Goal: Task Accomplishment & Management: Complete application form

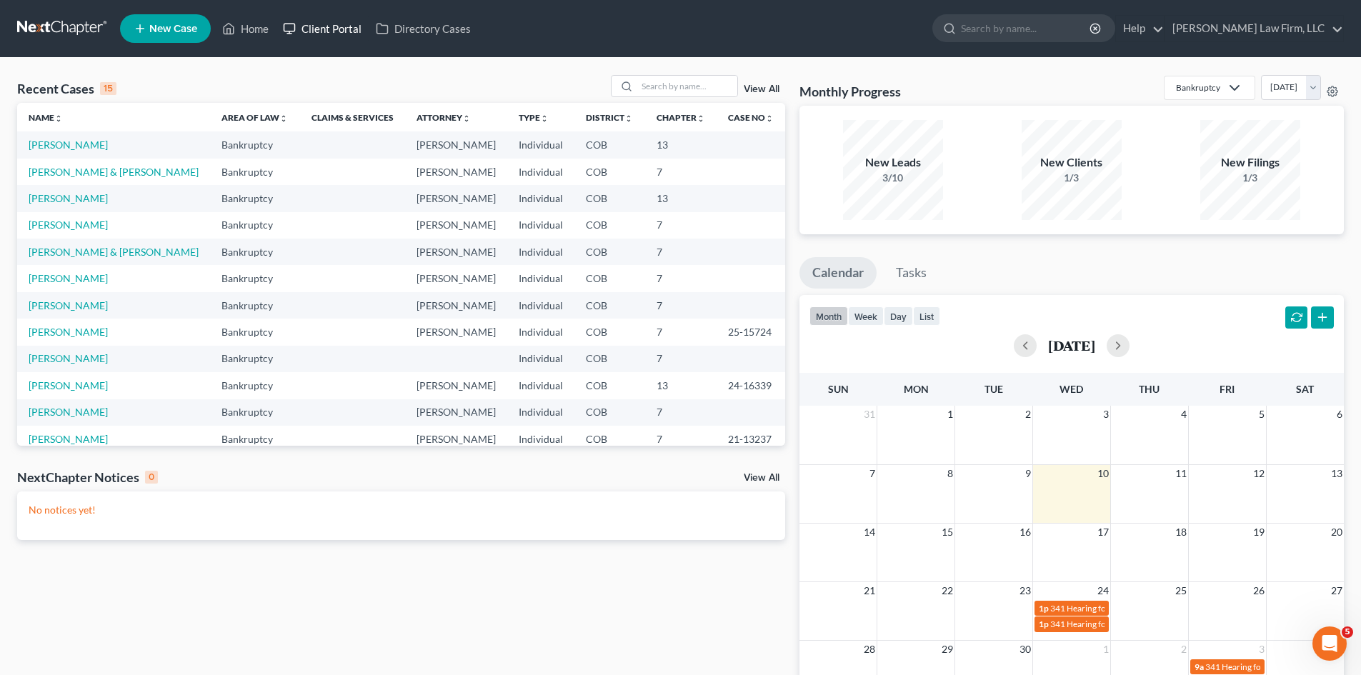
click at [321, 28] on link "Client Portal" at bounding box center [322, 29] width 93 height 26
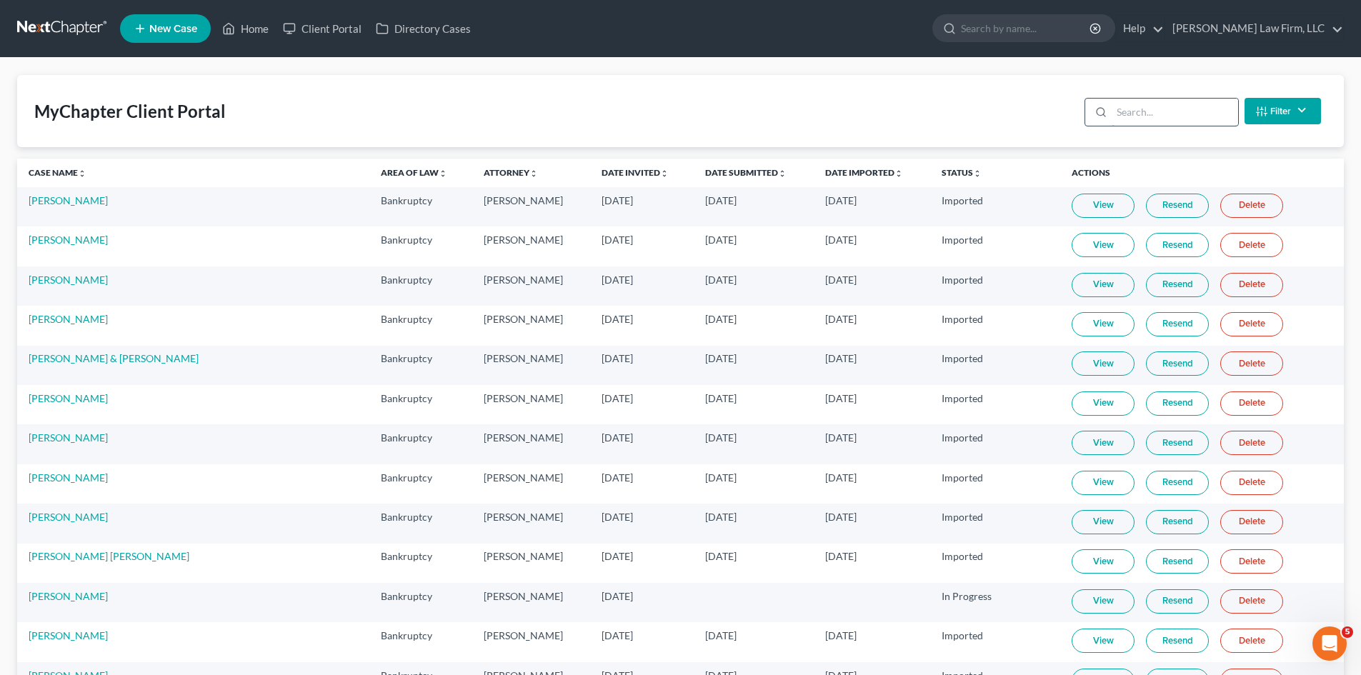
click at [1200, 110] on input "search" at bounding box center [1175, 112] width 126 height 27
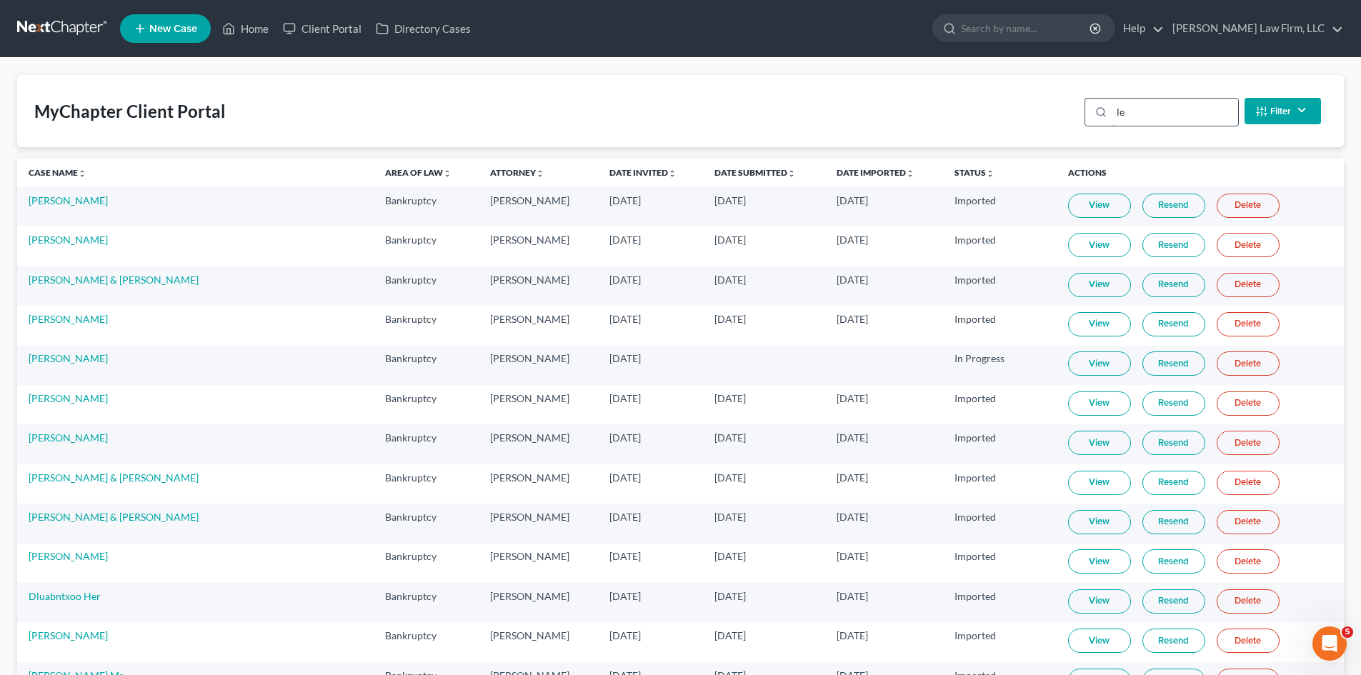
type input "[PERSON_NAME]"
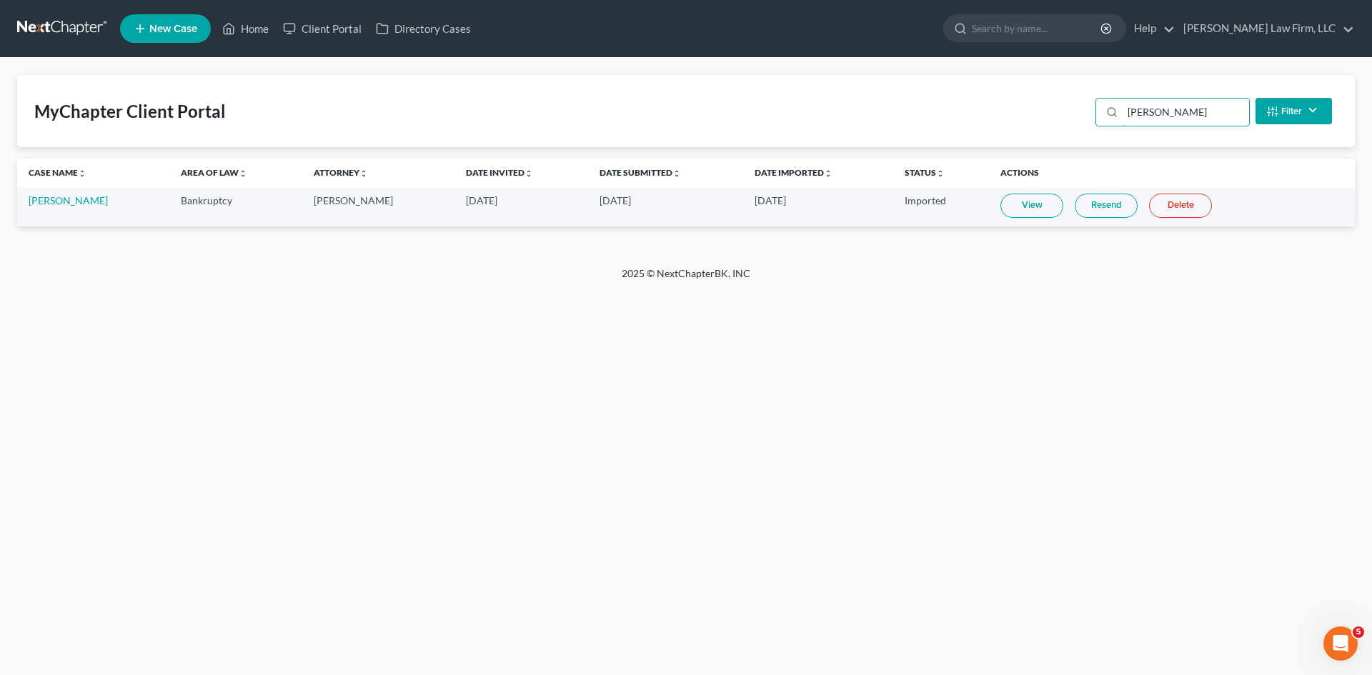
drag, startPoint x: 1196, startPoint y: 110, endPoint x: 1062, endPoint y: 131, distance: 135.3
click at [1065, 131] on div "MyChapter Client Portal [PERSON_NAME] Filter Status Filter... Invited In Progre…" at bounding box center [686, 111] width 1338 height 72
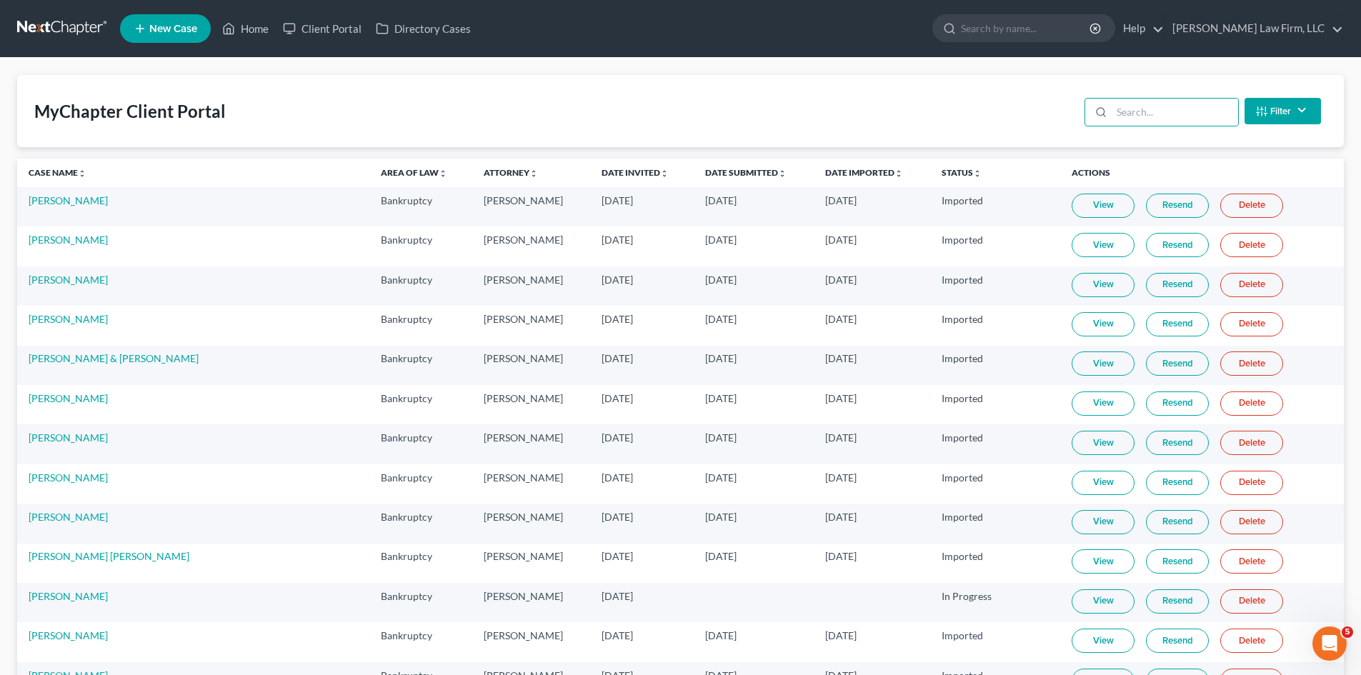
click at [167, 17] on link "New Case" at bounding box center [165, 28] width 91 height 29
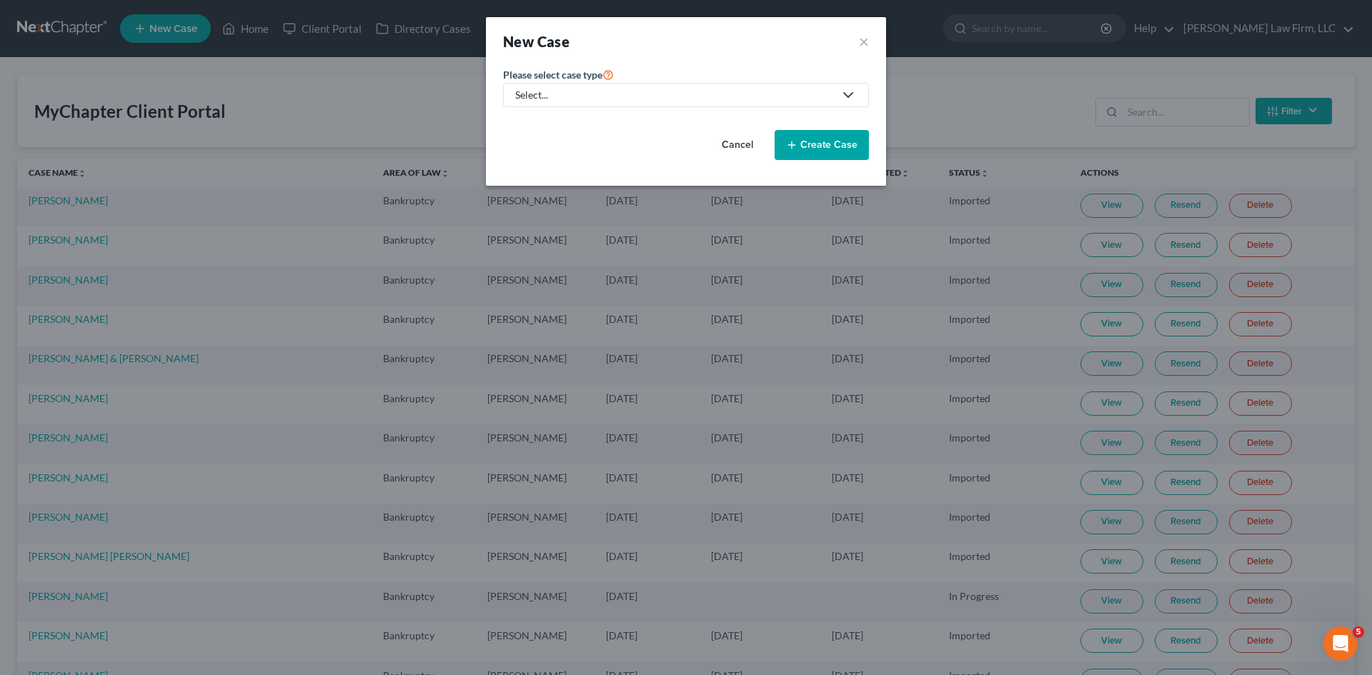
click at [616, 98] on div "Select..." at bounding box center [674, 95] width 319 height 14
click at [556, 126] on div "Bankruptcy" at bounding box center [542, 123] width 51 height 14
select select "11"
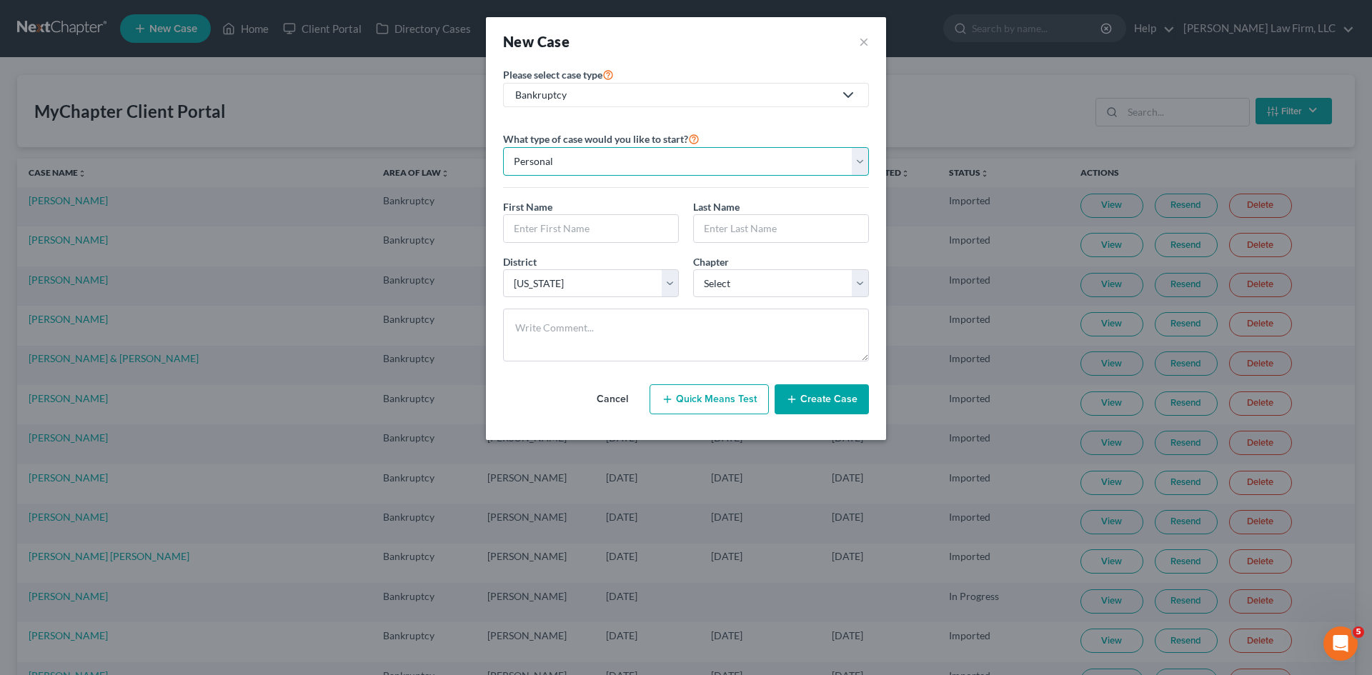
click at [607, 169] on select "Personal Business" at bounding box center [686, 161] width 366 height 29
click at [603, 169] on select "Personal Business" at bounding box center [686, 161] width 366 height 29
click at [576, 229] on input "text" at bounding box center [591, 228] width 174 height 27
type input "[PERSON_NAME]"
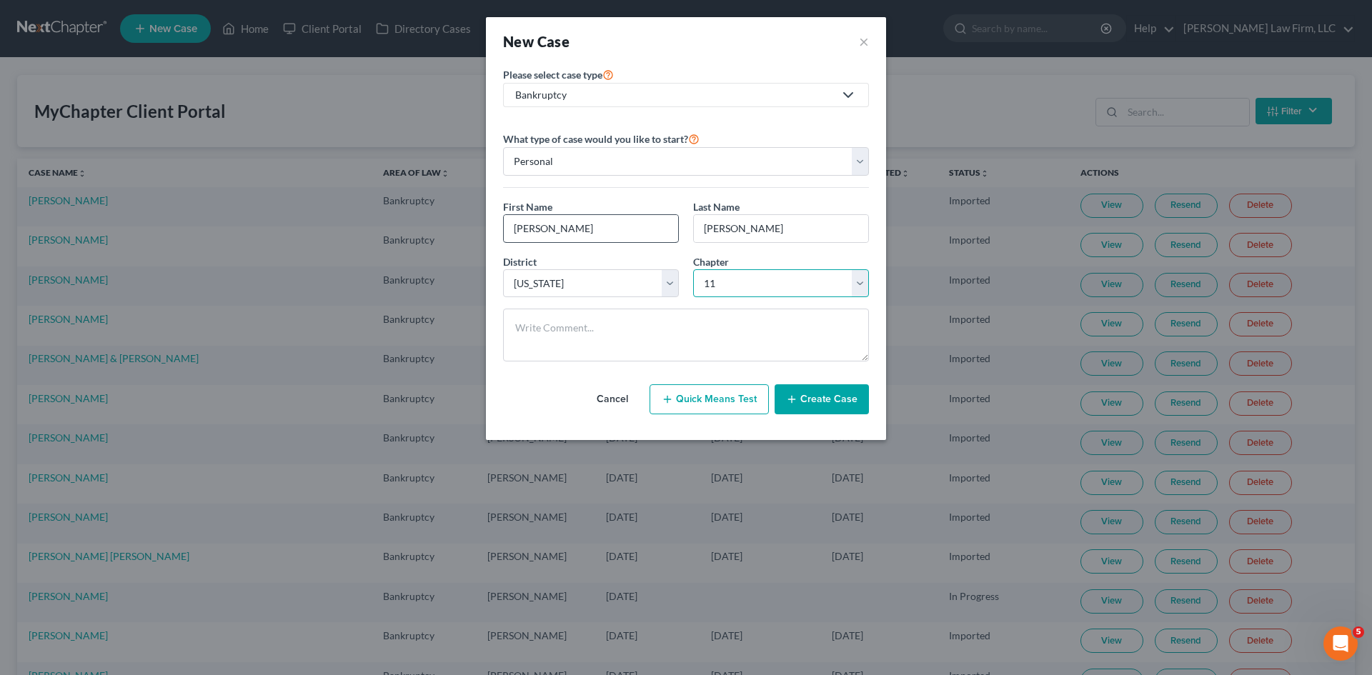
select select "3"
click at [837, 394] on button "Create Case" at bounding box center [822, 399] width 94 height 30
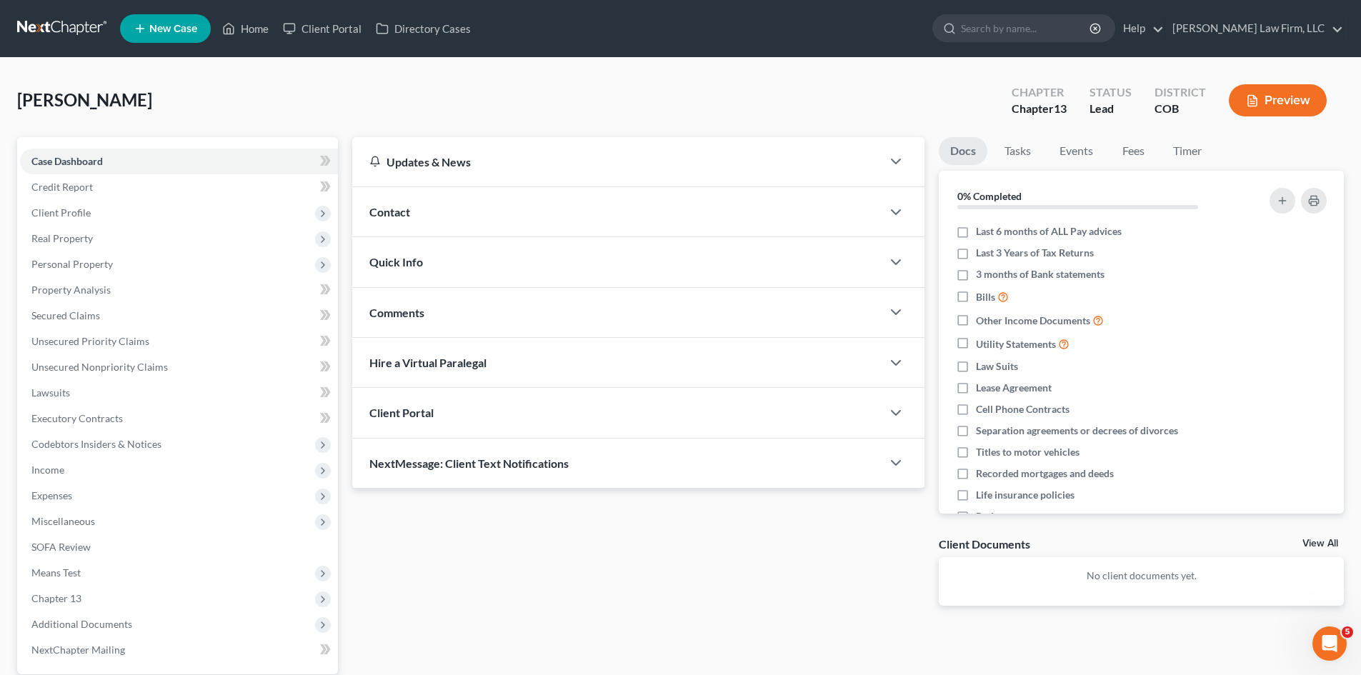
click at [513, 420] on div "Client Portal" at bounding box center [616, 412] width 529 height 49
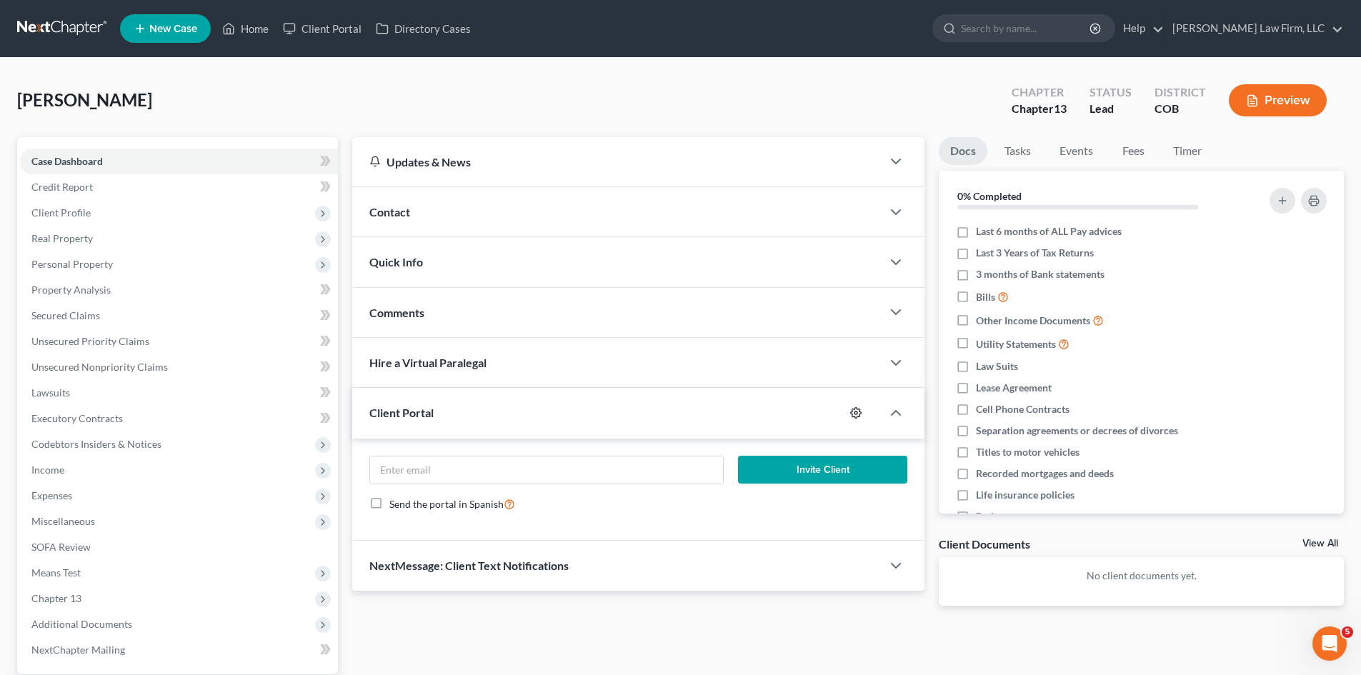
click at [860, 418] on icon "button" at bounding box center [855, 412] width 11 height 11
select select "5"
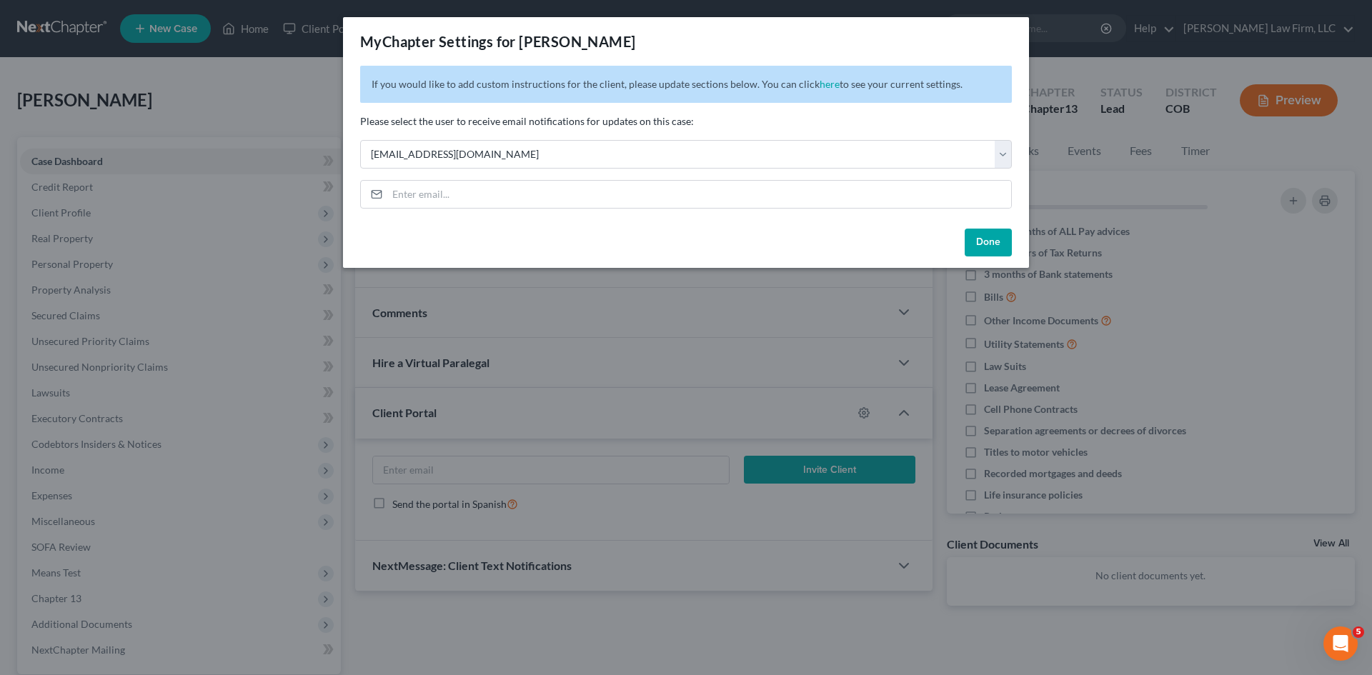
click at [990, 244] on button "Done" at bounding box center [988, 243] width 47 height 29
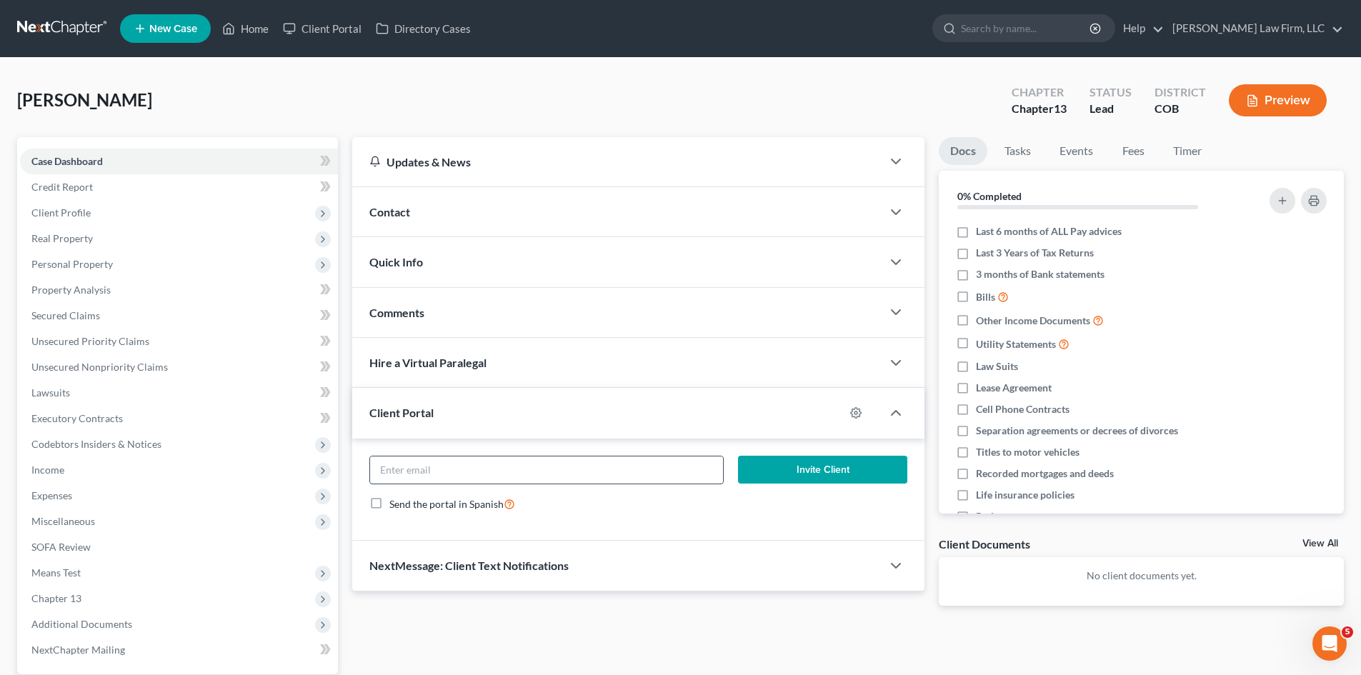
click at [543, 479] on input "email" at bounding box center [546, 470] width 352 height 27
paste input "[PERSON_NAME][EMAIL_ADDRESS][DOMAIN_NAME]"
type input "[PERSON_NAME][EMAIL_ADDRESS][DOMAIN_NAME]"
drag, startPoint x: 824, startPoint y: 470, endPoint x: 760, endPoint y: 534, distance: 90.9
click at [762, 534] on div "[PERSON_NAME][EMAIL_ADDRESS][DOMAIN_NAME] Invite Client Send the portal in Span…" at bounding box center [638, 490] width 572 height 103
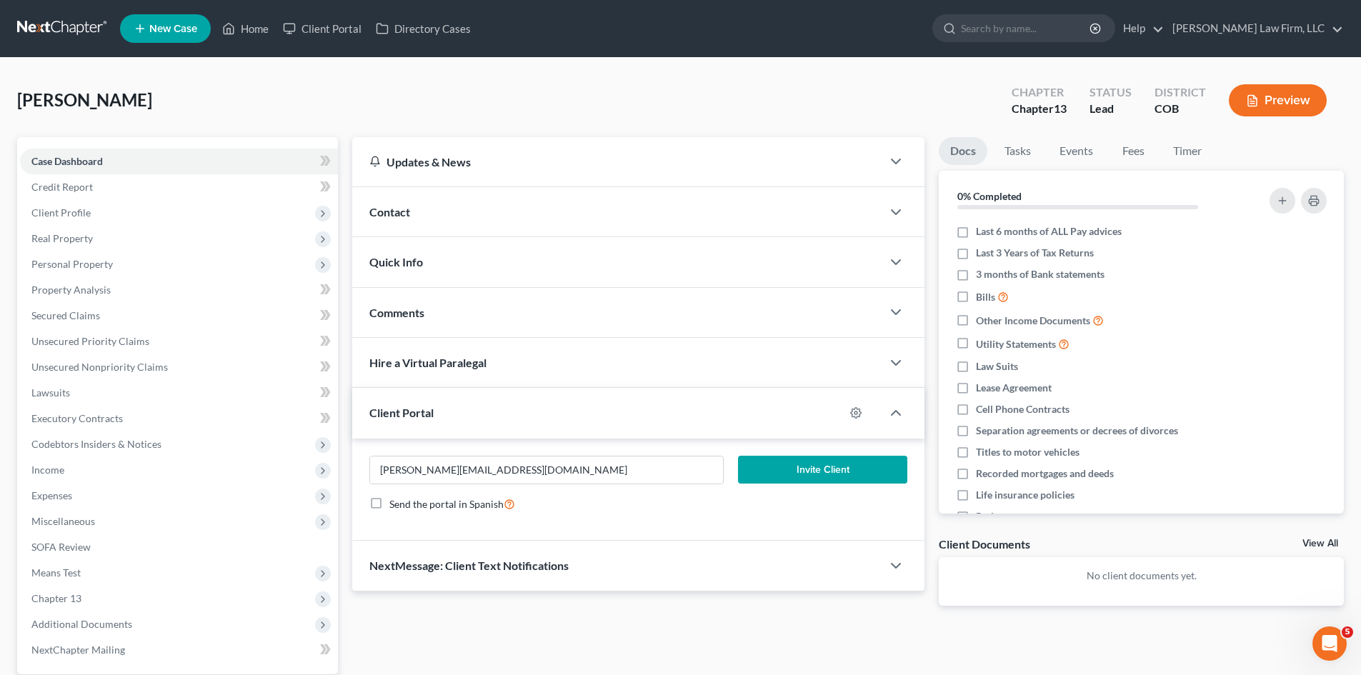
click at [838, 472] on button "Invite Client" at bounding box center [823, 470] width 170 height 29
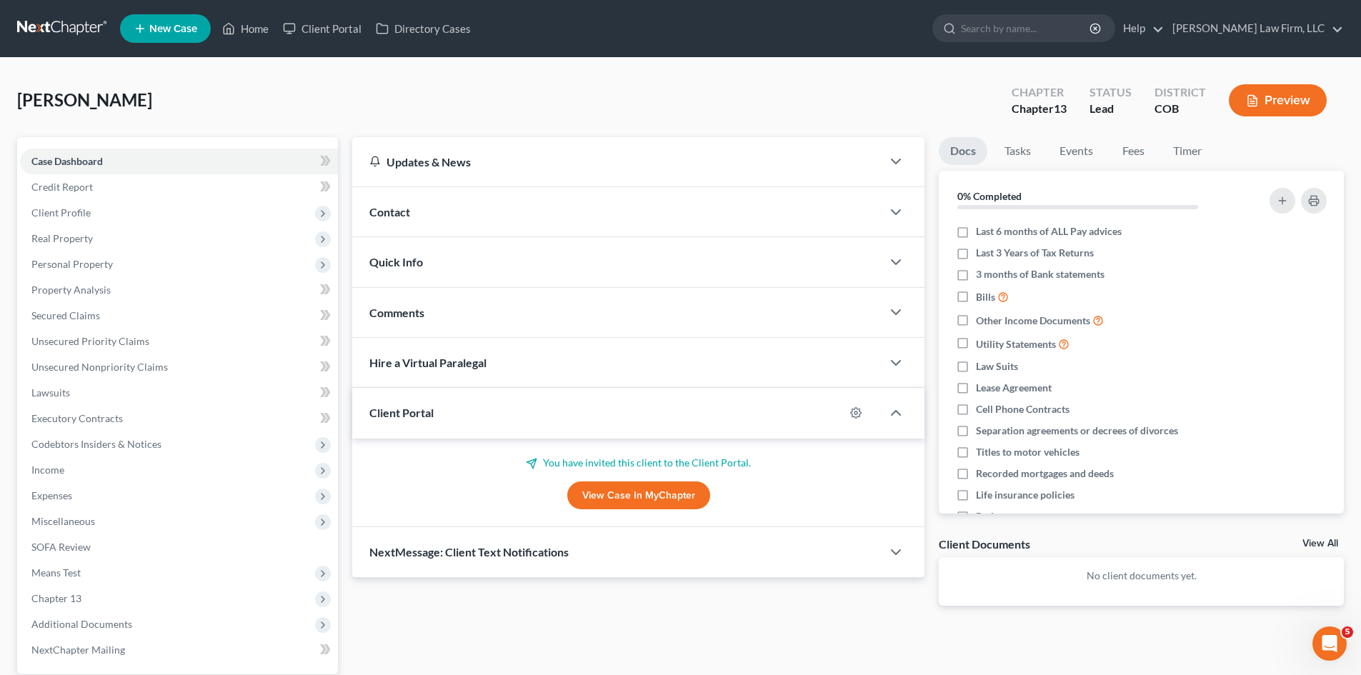
click at [617, 492] on link "View Case in MyChapter" at bounding box center [638, 496] width 143 height 29
click at [852, 414] on icon "button" at bounding box center [856, 413] width 11 height 11
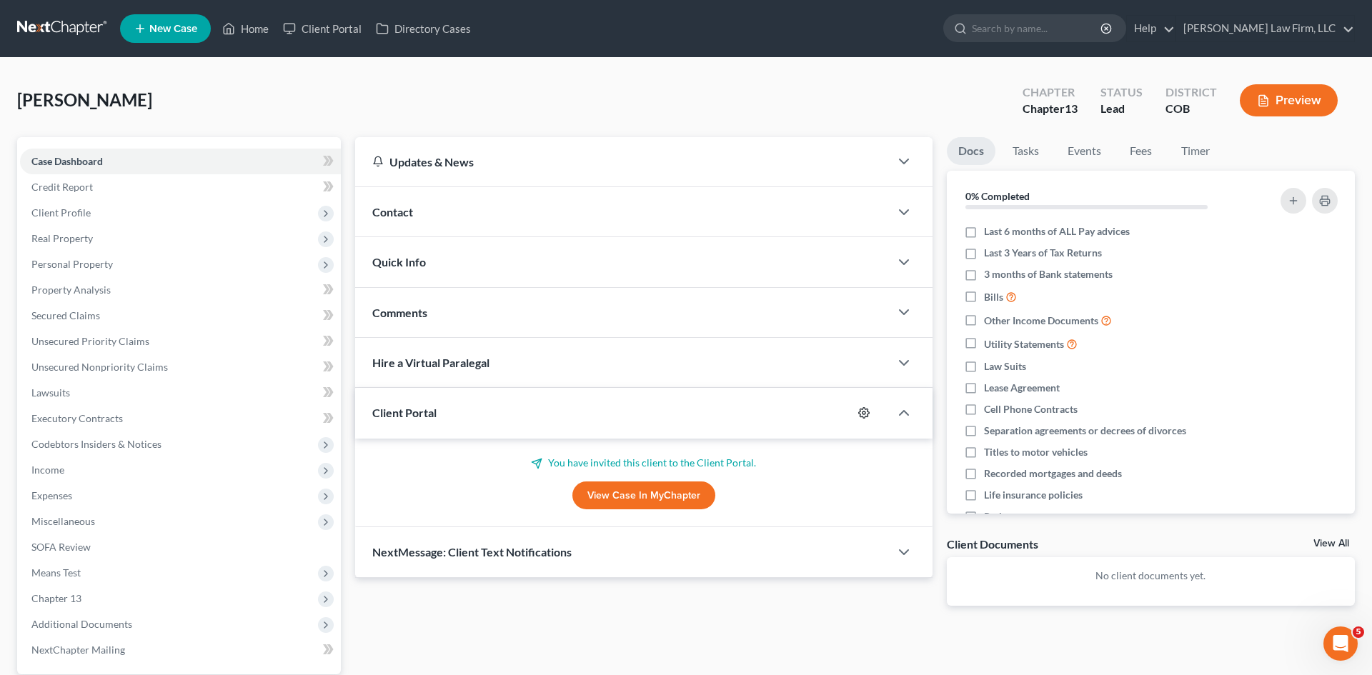
select select "5"
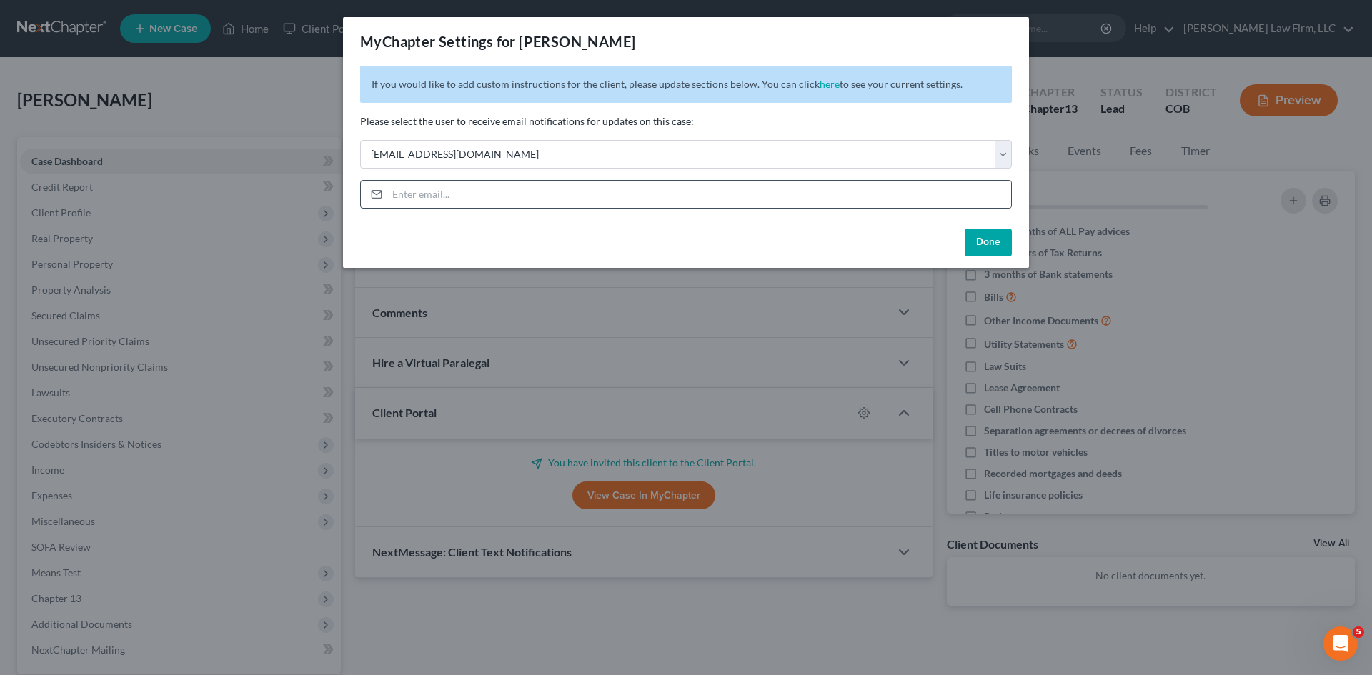
click at [611, 180] on div at bounding box center [686, 194] width 652 height 29
click at [609, 164] on select "Select [EMAIL_ADDRESS][DOMAIN_NAME] [EMAIL_ADDRESS][DOMAIN_NAME] [EMAIL_ADDRESS…" at bounding box center [686, 154] width 652 height 29
click at [990, 239] on button "Done" at bounding box center [988, 243] width 47 height 29
